Goal: Navigation & Orientation: Find specific page/section

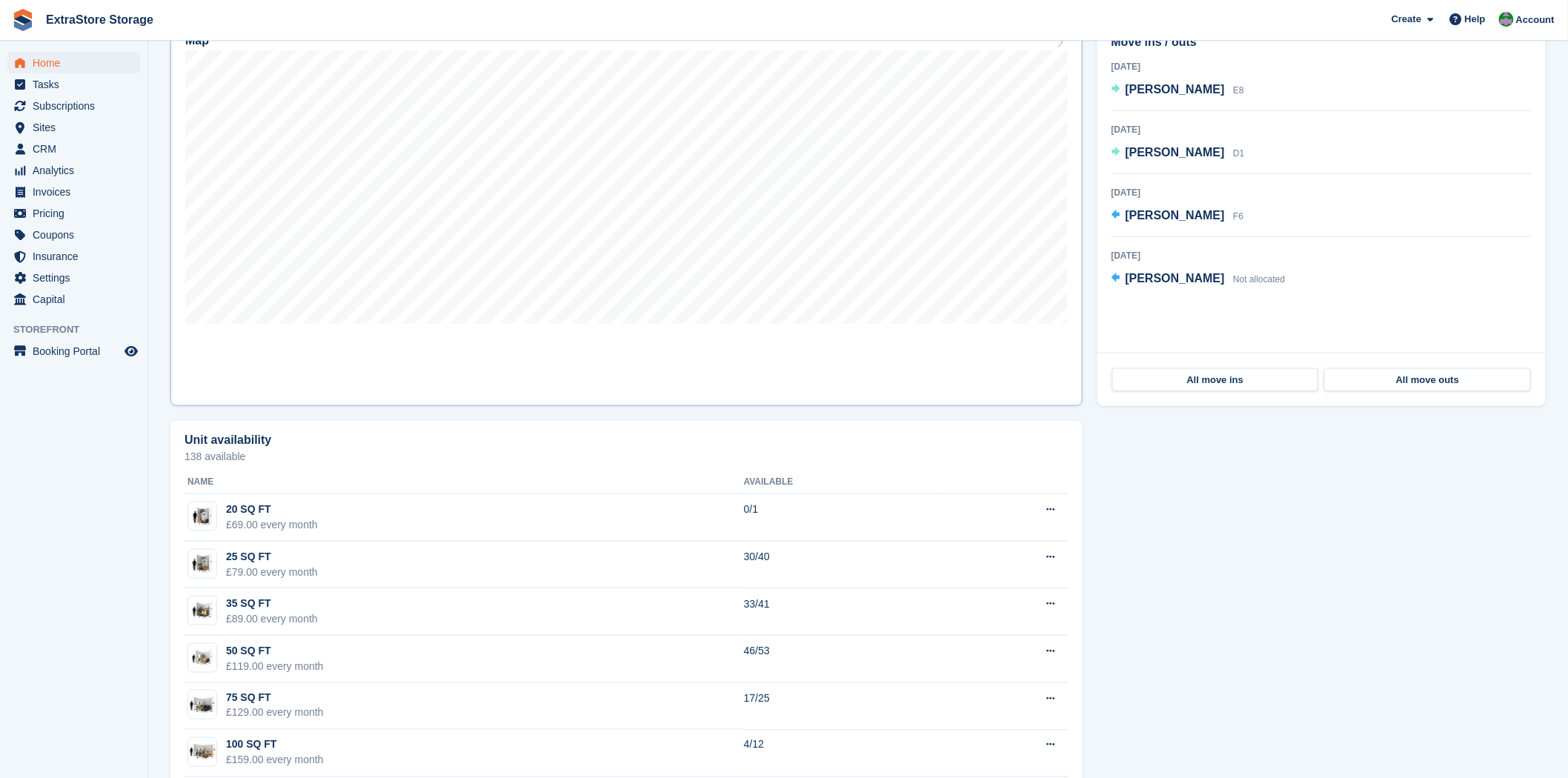
scroll to position [236, 0]
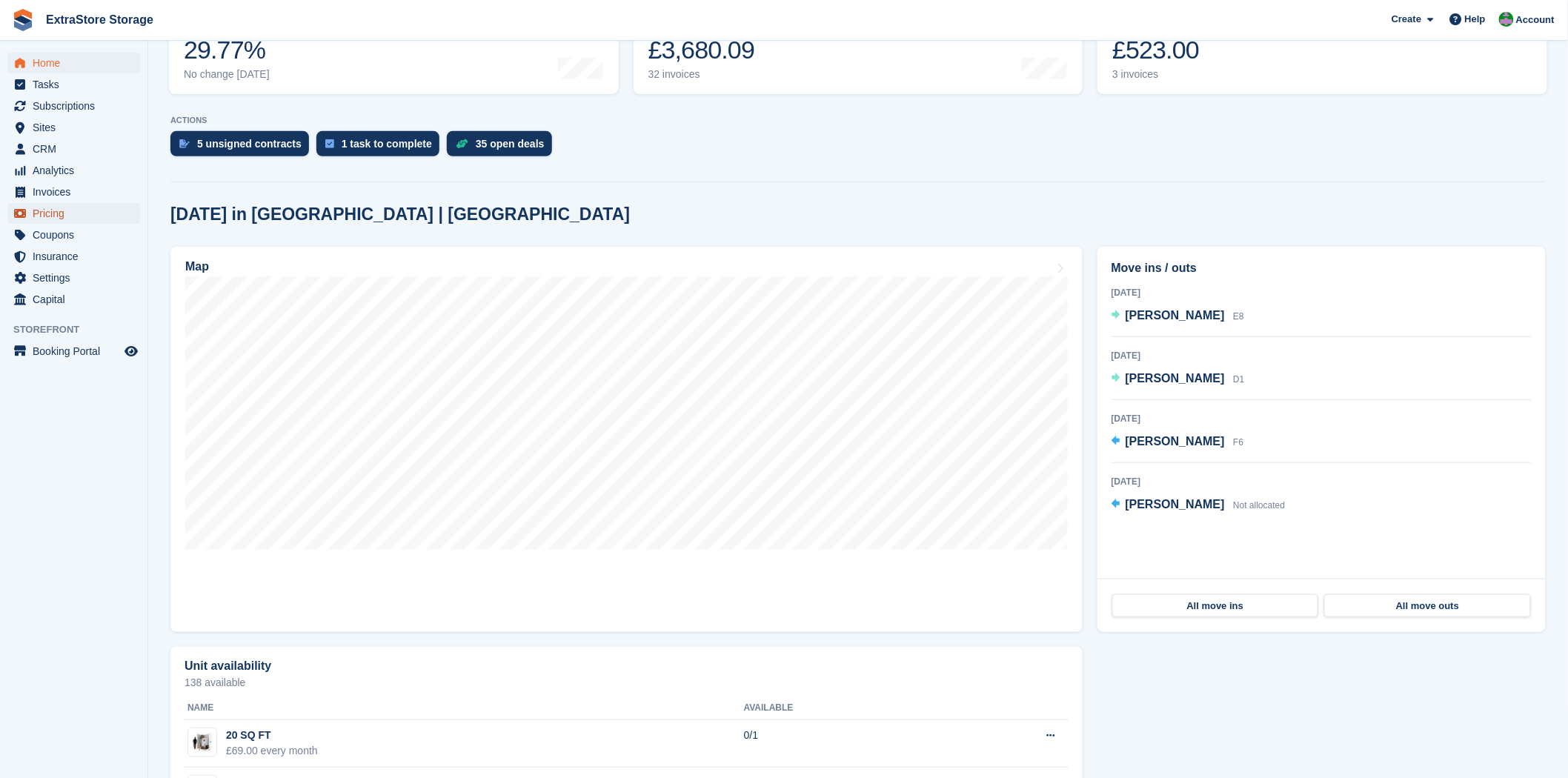
click at [85, 213] on span "Pricing" at bounding box center [77, 213] width 89 height 20
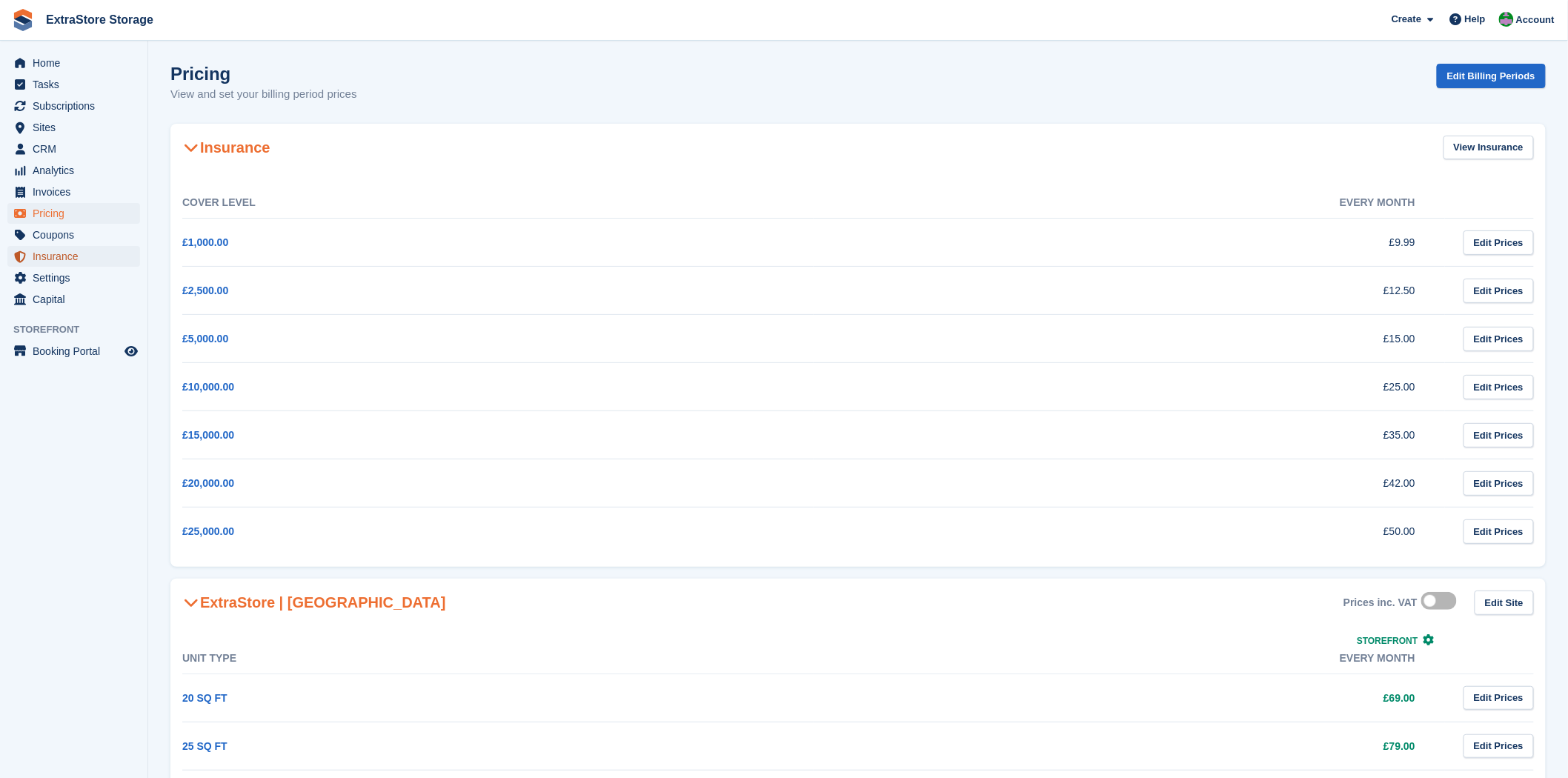
click at [44, 253] on span "Insurance" at bounding box center [77, 256] width 89 height 20
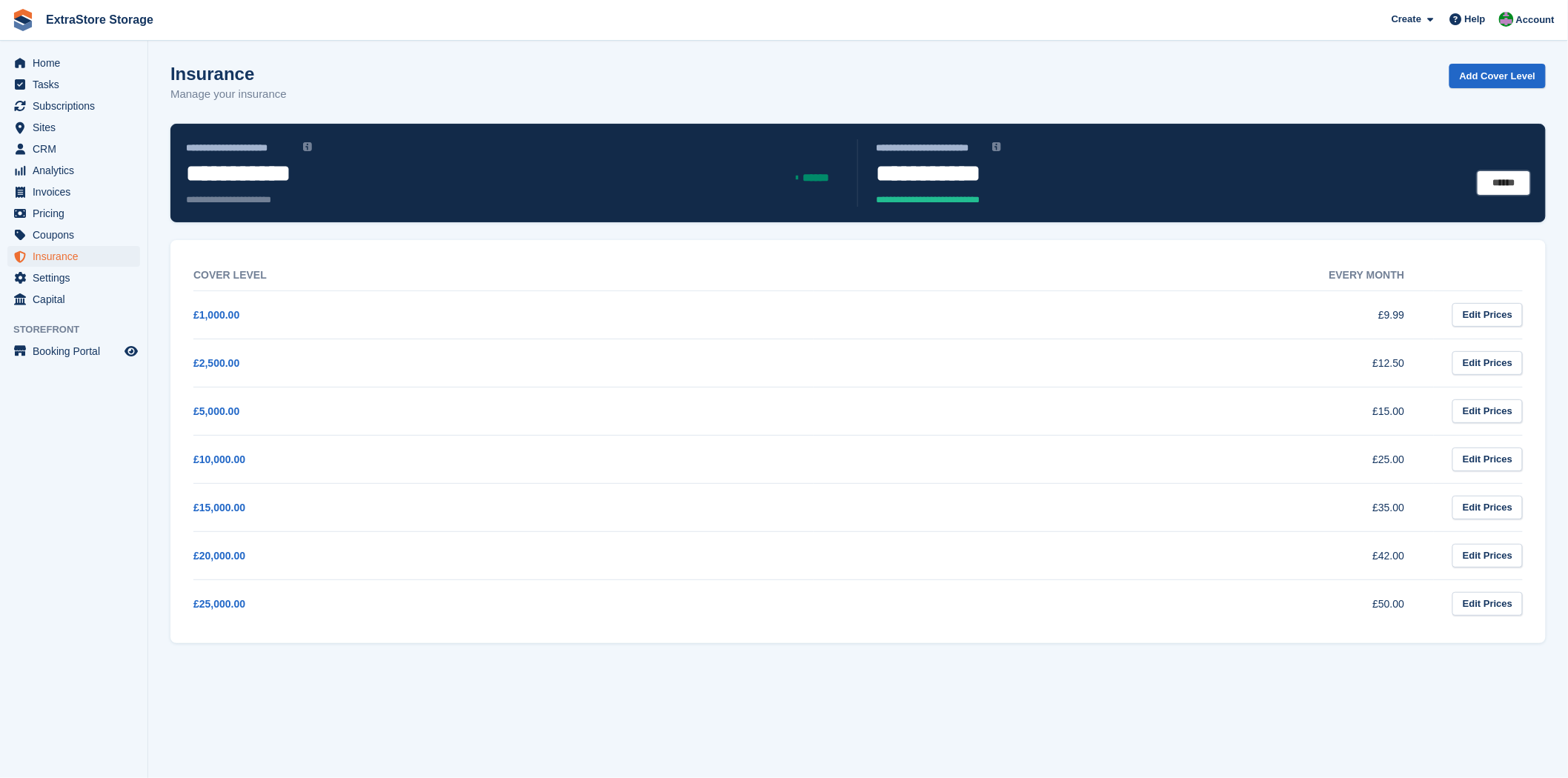
drag, startPoint x: 1498, startPoint y: 184, endPoint x: 1471, endPoint y: 187, distance: 27.2
click at [1498, 184] on link "******" at bounding box center [1504, 184] width 53 height 25
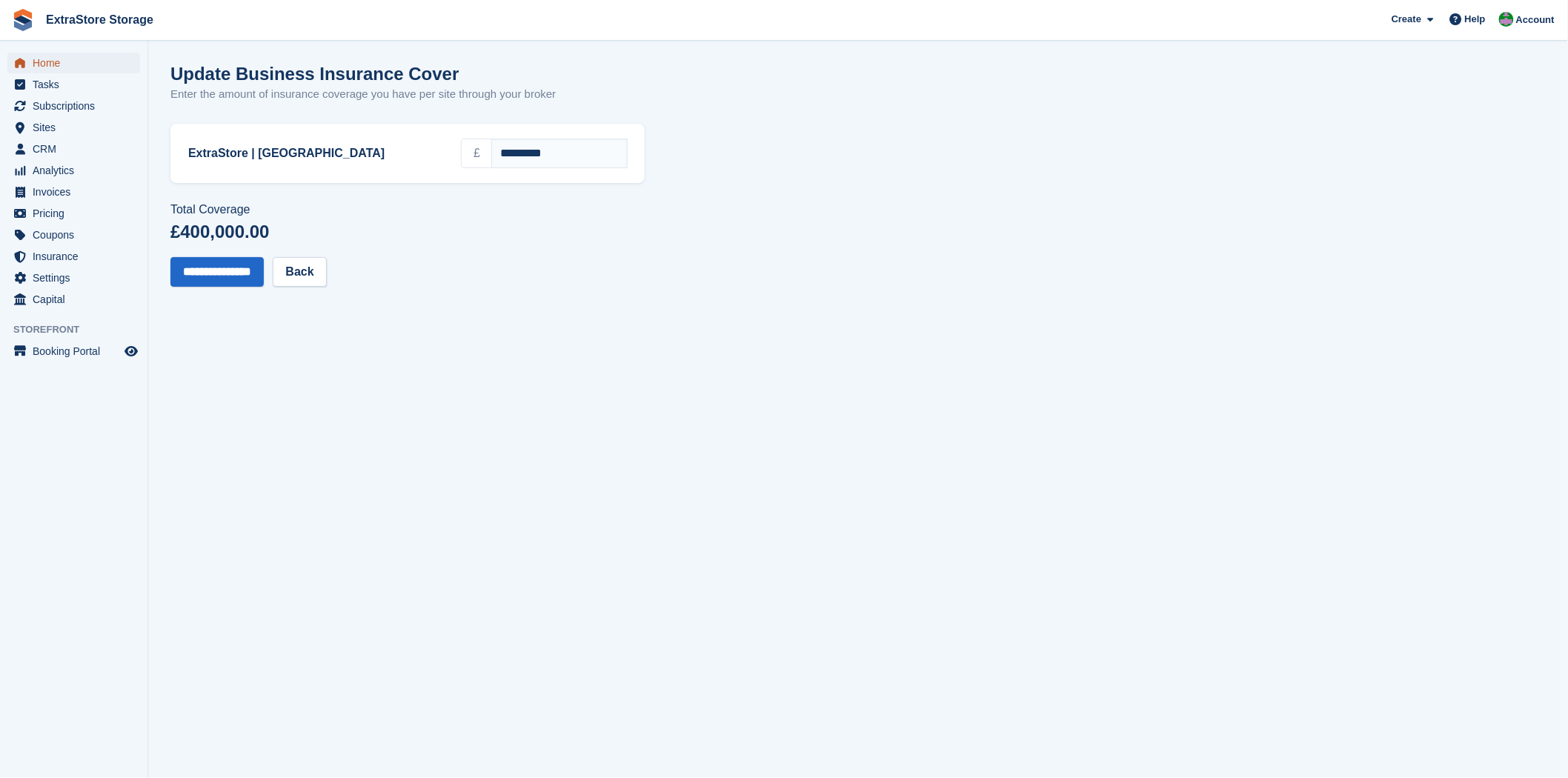
click at [54, 62] on span "Home" at bounding box center [77, 63] width 89 height 20
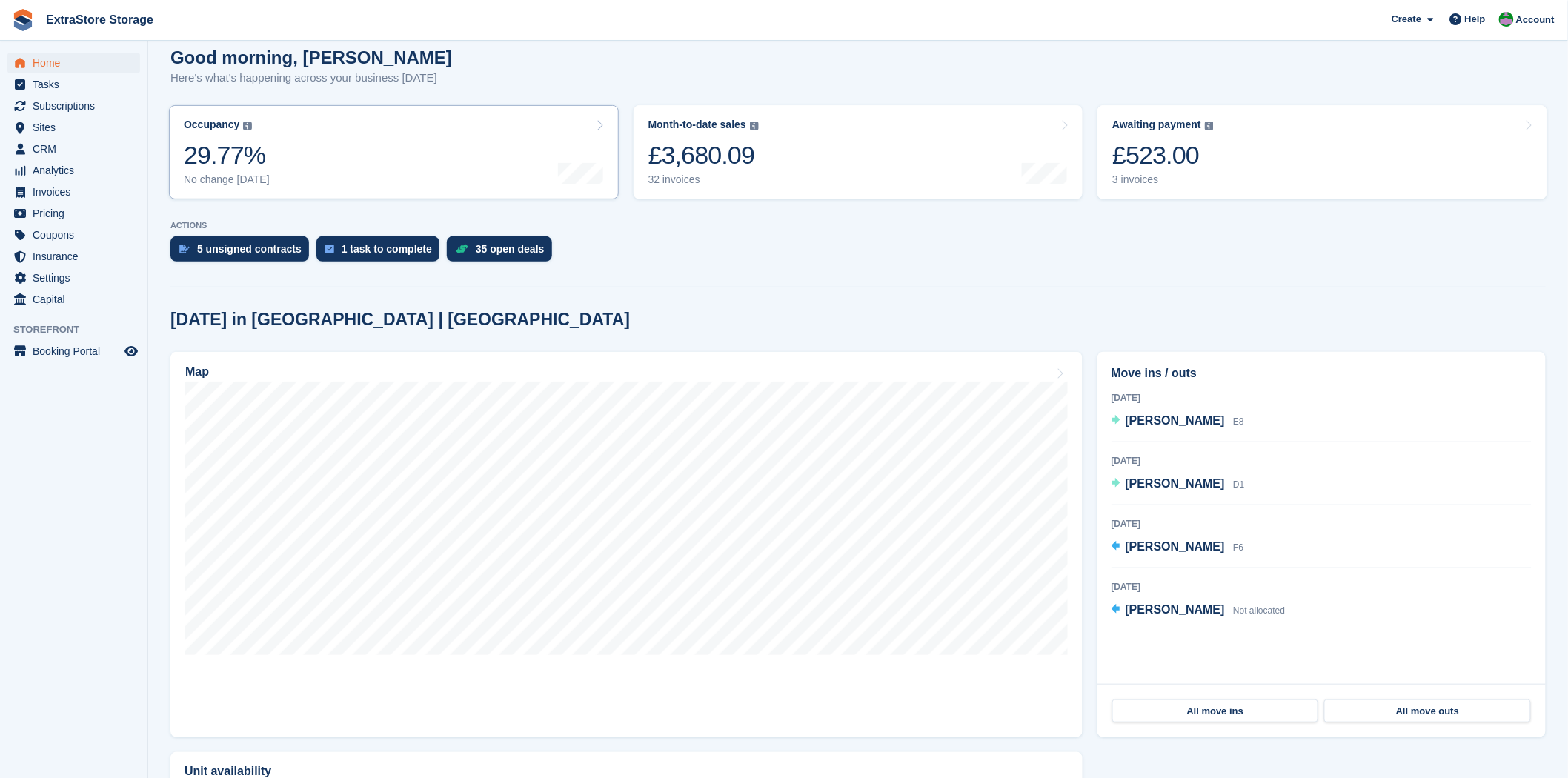
scroll to position [82, 0]
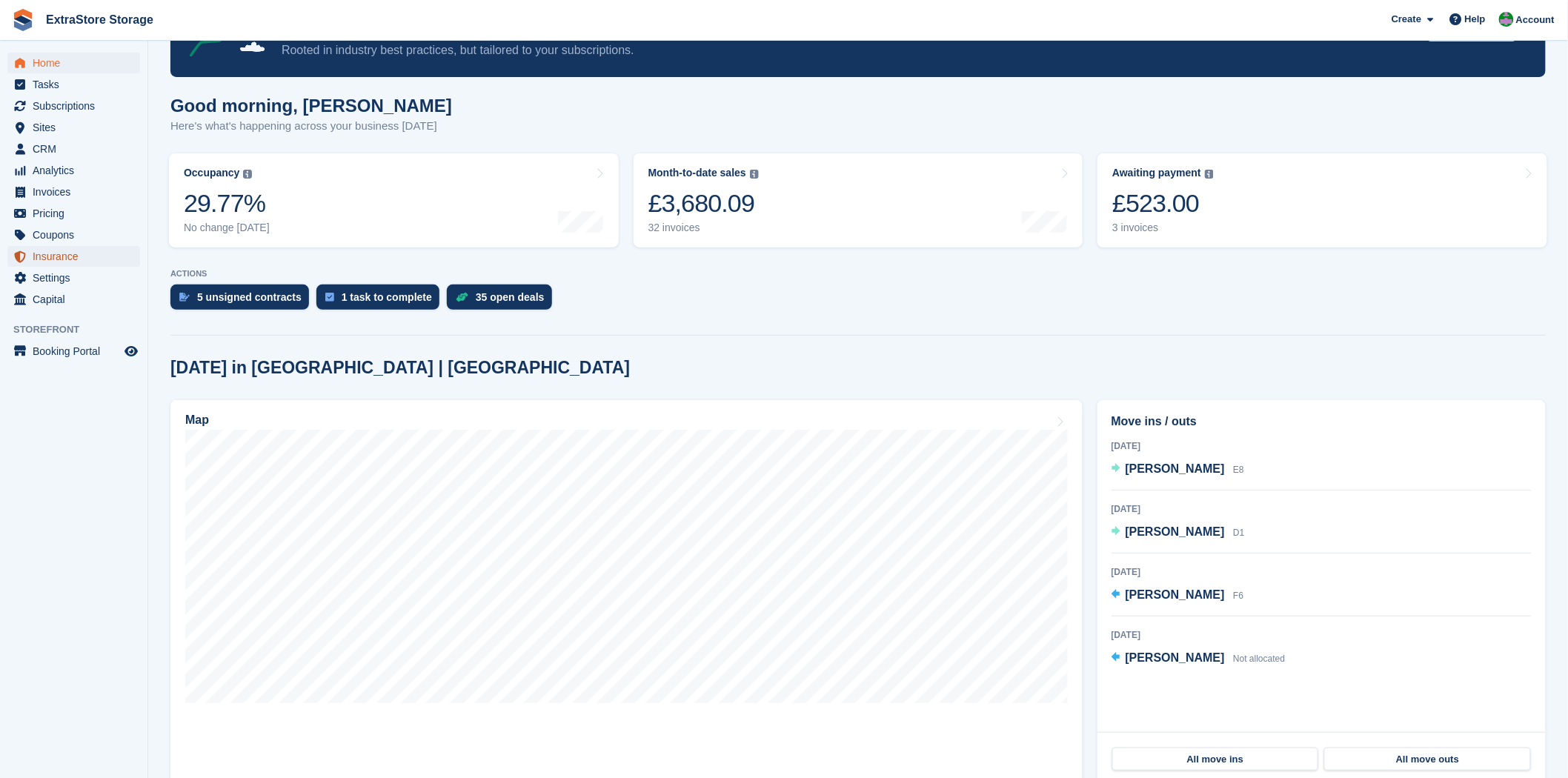
click at [48, 255] on span "Insurance" at bounding box center [77, 256] width 89 height 20
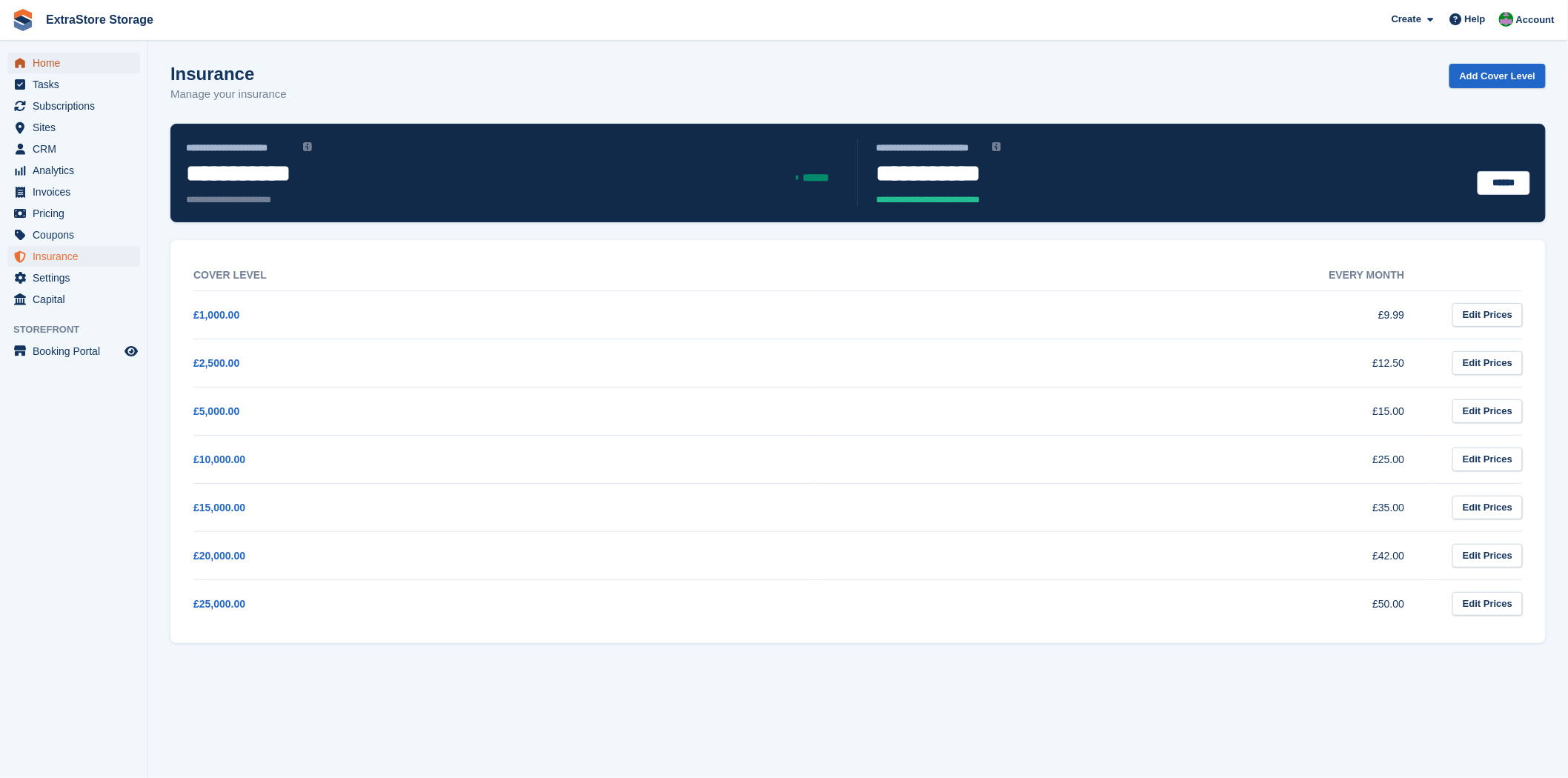
click at [57, 64] on span "Home" at bounding box center [77, 63] width 89 height 20
